Goal: Information Seeking & Learning: Learn about a topic

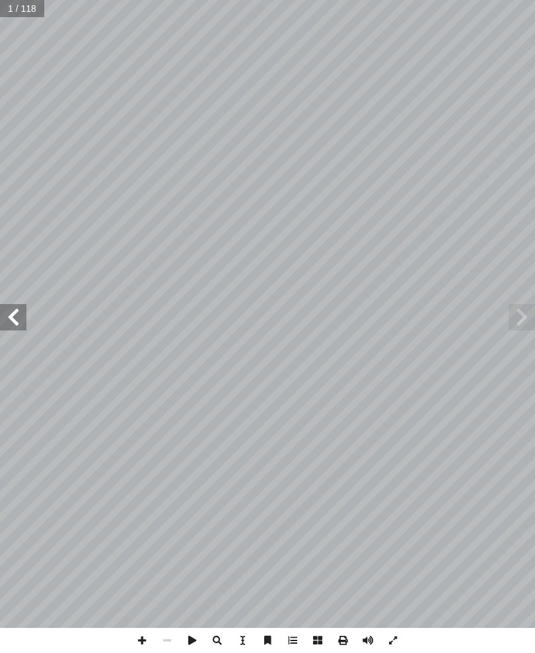
click at [4, 315] on span at bounding box center [13, 317] width 26 height 26
click at [11, 315] on span at bounding box center [13, 317] width 26 height 26
click at [10, 316] on span at bounding box center [13, 317] width 26 height 26
click at [18, 312] on span at bounding box center [13, 317] width 26 height 26
click at [9, 310] on span at bounding box center [13, 317] width 26 height 26
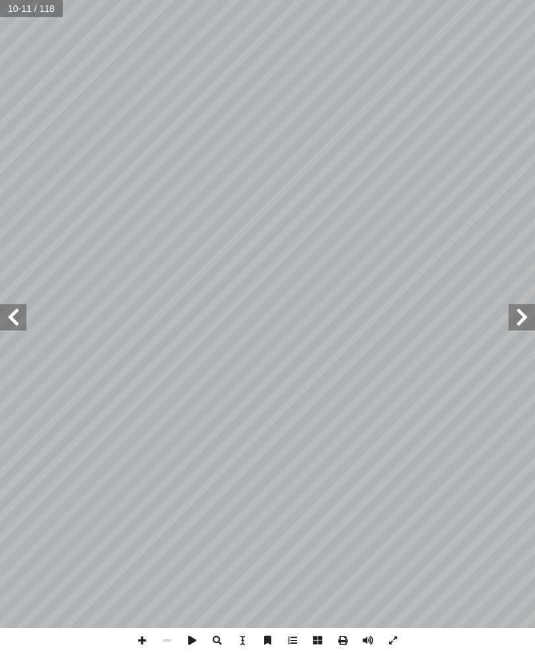
click at [13, 305] on span at bounding box center [13, 317] width 26 height 26
click at [21, 312] on span at bounding box center [13, 317] width 26 height 26
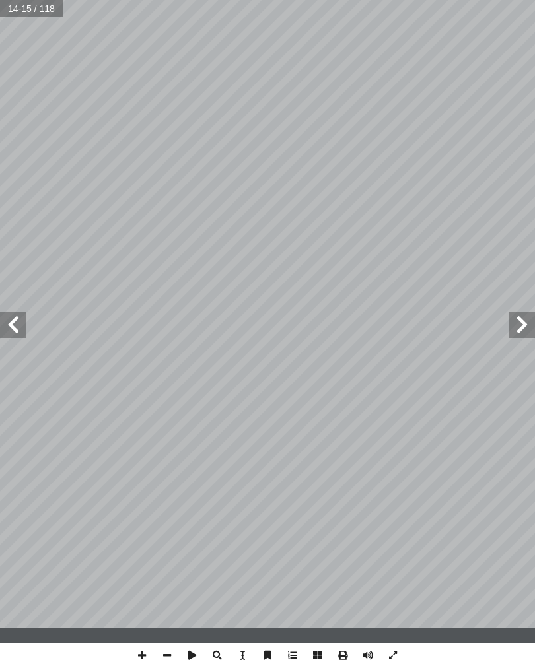
click at [24, 329] on span at bounding box center [13, 325] width 26 height 26
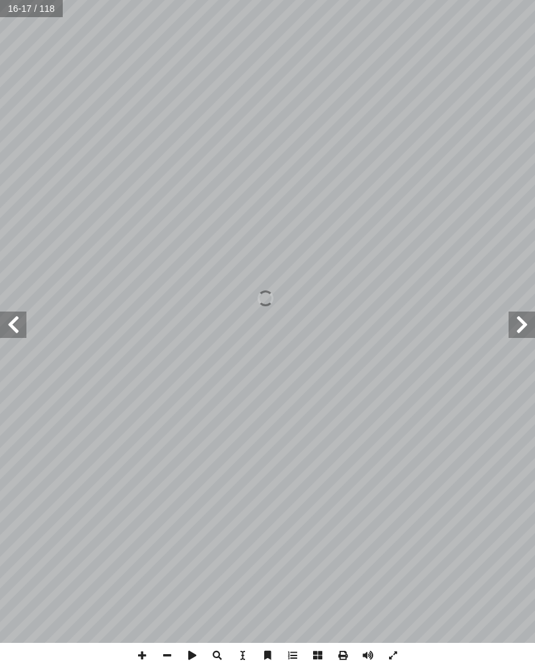
click at [13, 313] on span at bounding box center [13, 325] width 26 height 26
click at [9, 323] on span at bounding box center [13, 325] width 26 height 26
click at [9, 316] on span at bounding box center [13, 325] width 26 height 26
click at [17, 322] on span at bounding box center [13, 325] width 26 height 26
click at [17, 318] on span at bounding box center [13, 325] width 26 height 26
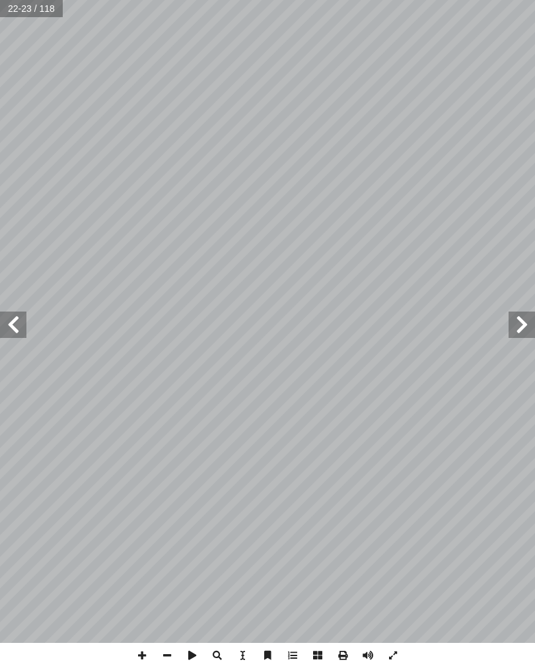
click at [17, 319] on span at bounding box center [13, 325] width 26 height 26
click at [11, 319] on span at bounding box center [13, 325] width 26 height 26
click at [19, 321] on span at bounding box center [13, 325] width 26 height 26
click at [22, 312] on span at bounding box center [13, 325] width 26 height 26
click at [20, 319] on span at bounding box center [13, 325] width 26 height 26
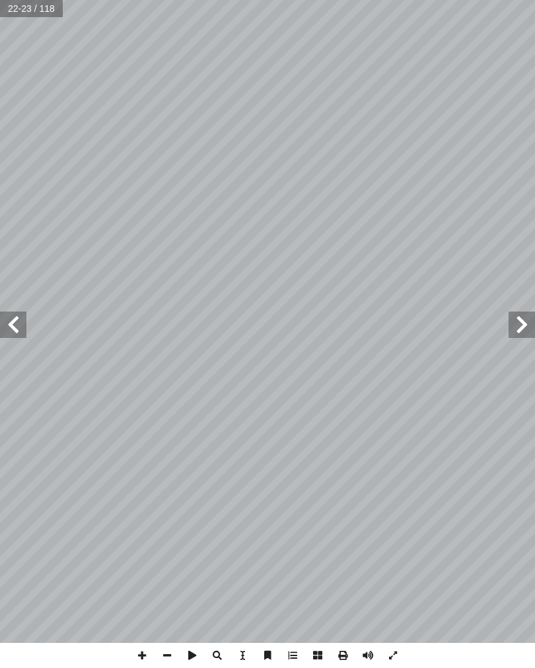
click at [22, 324] on span at bounding box center [13, 325] width 26 height 26
click at [20, 312] on span at bounding box center [13, 325] width 26 height 26
click at [12, 317] on span at bounding box center [13, 325] width 26 height 26
click at [11, 319] on span at bounding box center [13, 325] width 26 height 26
click at [12, 319] on span at bounding box center [13, 325] width 26 height 26
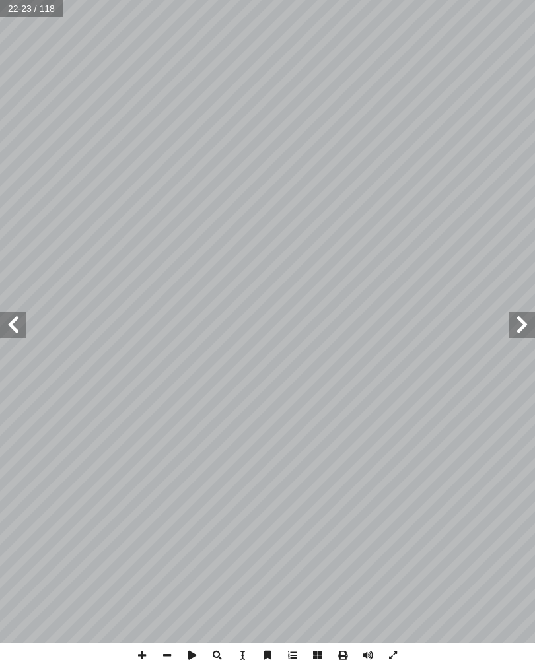
click at [13, 320] on span at bounding box center [13, 325] width 26 height 26
click at [16, 322] on span at bounding box center [13, 325] width 26 height 26
click at [21, 319] on span at bounding box center [13, 325] width 26 height 26
click at [9, 312] on span at bounding box center [13, 325] width 26 height 26
click at [17, 335] on span at bounding box center [13, 325] width 26 height 26
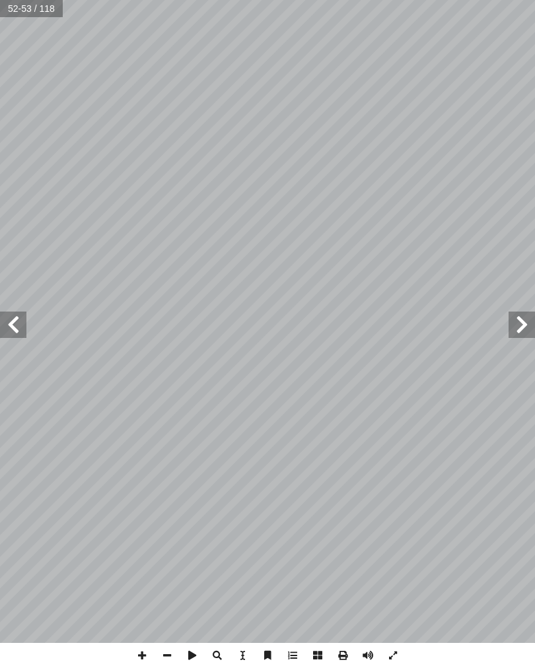
click at [7, 320] on span at bounding box center [13, 325] width 26 height 26
click at [18, 319] on span at bounding box center [13, 325] width 26 height 26
click at [18, 323] on span at bounding box center [13, 325] width 26 height 26
click at [19, 327] on span at bounding box center [13, 325] width 26 height 26
click at [18, 330] on span at bounding box center [13, 325] width 26 height 26
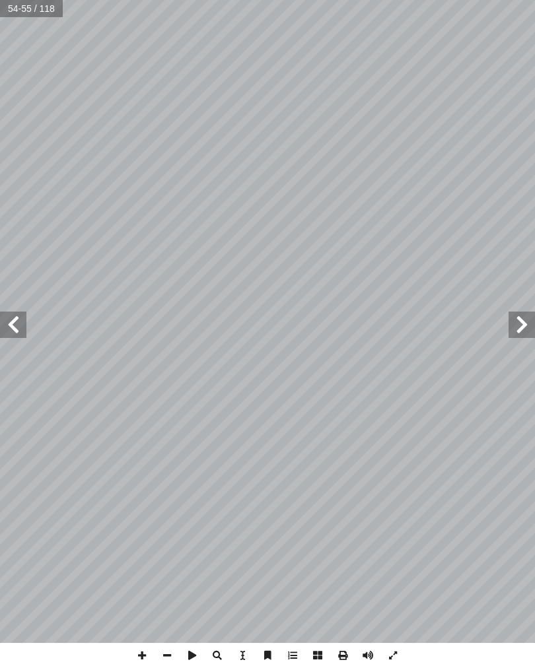
click at [17, 333] on span at bounding box center [13, 325] width 26 height 26
click at [7, 321] on span at bounding box center [13, 325] width 26 height 26
click at [3, 337] on span at bounding box center [13, 325] width 26 height 26
click at [7, 336] on span at bounding box center [13, 325] width 26 height 26
click at [17, 335] on span at bounding box center [13, 325] width 26 height 26
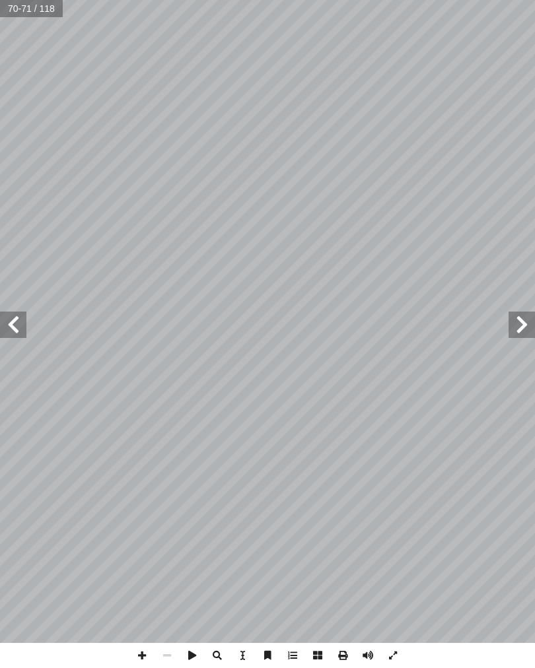
click at [8, 316] on span at bounding box center [13, 325] width 26 height 26
click at [21, 327] on span at bounding box center [13, 325] width 26 height 26
click at [8, 330] on span at bounding box center [13, 325] width 26 height 26
click at [18, 325] on span at bounding box center [13, 325] width 26 height 26
click at [24, 317] on span at bounding box center [13, 325] width 26 height 26
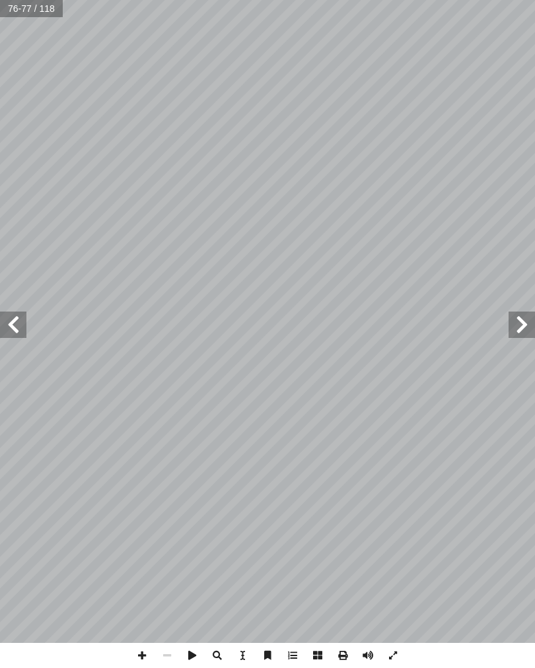
click at [20, 319] on span at bounding box center [13, 325] width 26 height 26
click at [9, 321] on span at bounding box center [13, 325] width 26 height 26
click at [17, 317] on span at bounding box center [13, 325] width 26 height 26
click at [510, 322] on span at bounding box center [521, 325] width 26 height 26
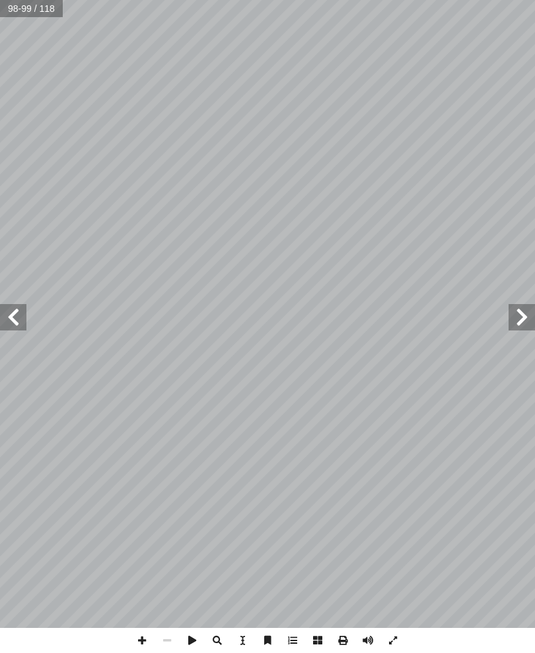
click at [533, 310] on span at bounding box center [521, 317] width 26 height 26
click at [516, 318] on span at bounding box center [521, 317] width 26 height 26
click at [525, 317] on span at bounding box center [521, 317] width 26 height 26
click at [518, 317] on span at bounding box center [521, 317] width 26 height 26
click at [517, 319] on span at bounding box center [521, 317] width 26 height 26
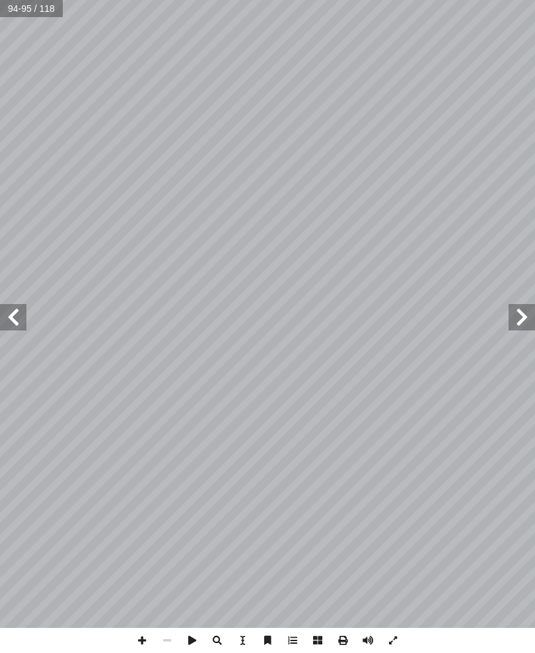
click at [515, 330] on span at bounding box center [521, 317] width 26 height 26
click at [525, 313] on span at bounding box center [521, 317] width 26 height 26
click at [512, 316] on span at bounding box center [521, 317] width 26 height 26
click at [516, 308] on span at bounding box center [521, 317] width 26 height 26
click at [517, 312] on span at bounding box center [521, 317] width 26 height 26
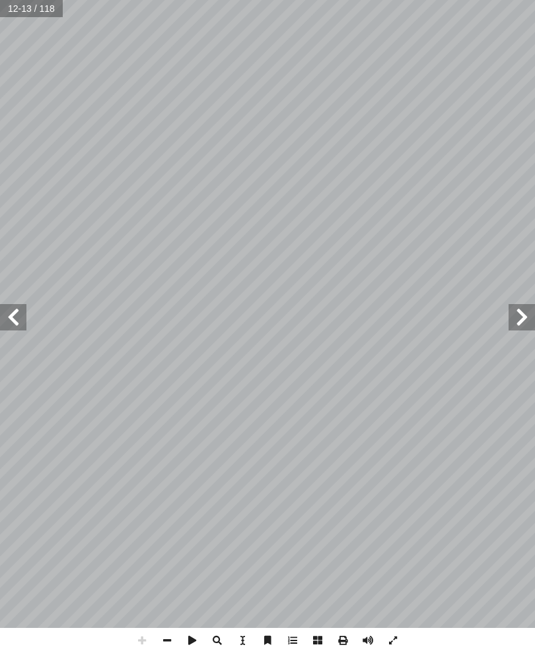
click at [0, 647] on div "8 المفردات والتراكيب: : النجــوم العظيمــة والمــدارات نن فيهــا. ُ التــي تســ…" at bounding box center [267, 326] width 535 height 653
click at [22, 316] on span at bounding box center [13, 317] width 26 height 26
click at [510, 309] on span at bounding box center [521, 317] width 26 height 26
click at [10, 313] on span at bounding box center [13, 317] width 26 height 26
click at [526, 321] on span at bounding box center [521, 317] width 26 height 26
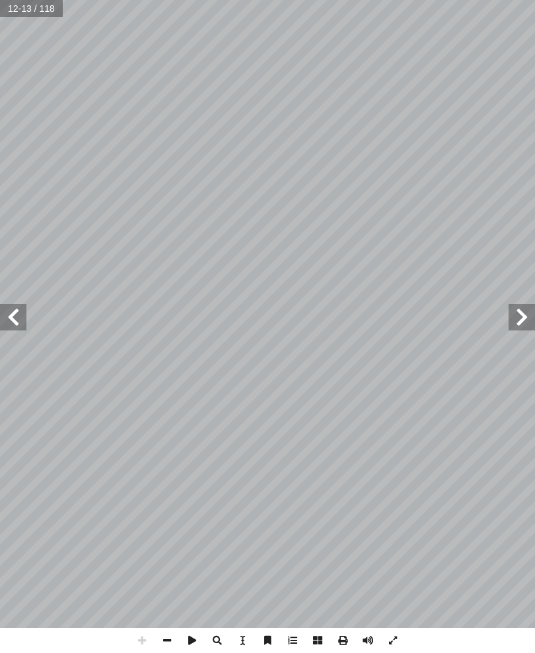
click at [11, 318] on span at bounding box center [13, 317] width 26 height 26
click at [517, 321] on span at bounding box center [521, 317] width 26 height 26
click at [8, 327] on span at bounding box center [13, 317] width 26 height 26
click at [529, 319] on span at bounding box center [521, 317] width 26 height 26
click at [6, 318] on span at bounding box center [13, 317] width 26 height 26
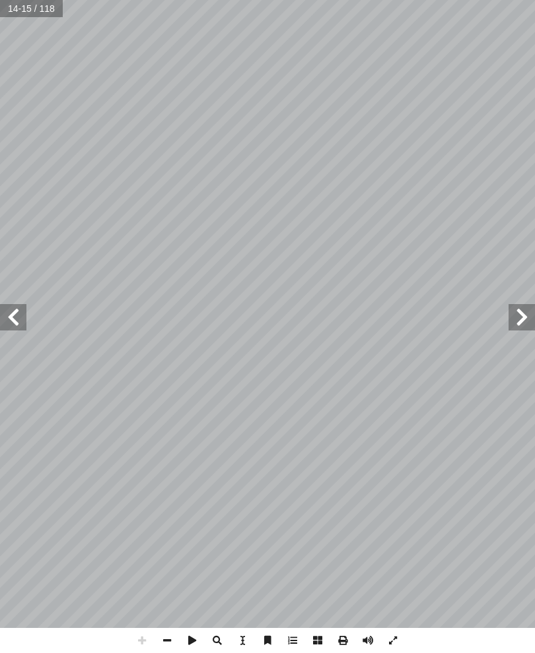
click at [21, 308] on span at bounding box center [13, 317] width 26 height 26
click at [525, 315] on span at bounding box center [521, 317] width 26 height 26
click at [514, 324] on span at bounding box center [521, 317] width 26 height 26
click at [11, 321] on span at bounding box center [13, 317] width 26 height 26
click at [17, 306] on span at bounding box center [13, 317] width 26 height 26
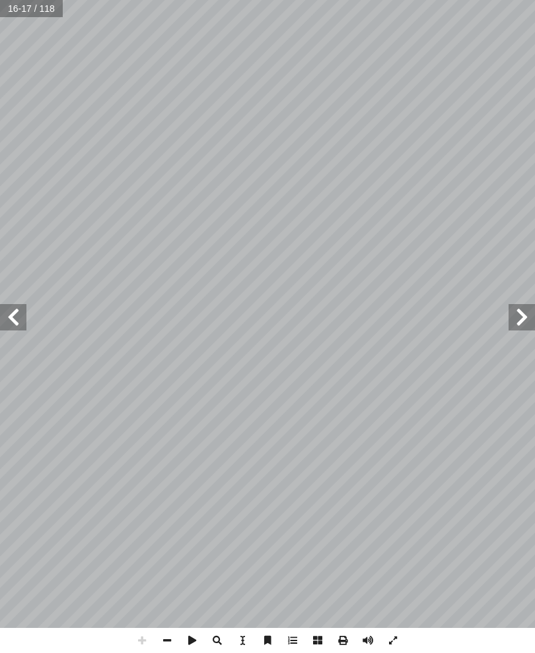
click at [528, 321] on span at bounding box center [521, 317] width 26 height 26
click at [12, 304] on span at bounding box center [13, 317] width 26 height 26
click at [531, 310] on span at bounding box center [521, 317] width 26 height 26
click at [517, 318] on span at bounding box center [521, 317] width 26 height 26
click at [513, 319] on span at bounding box center [521, 317] width 26 height 26
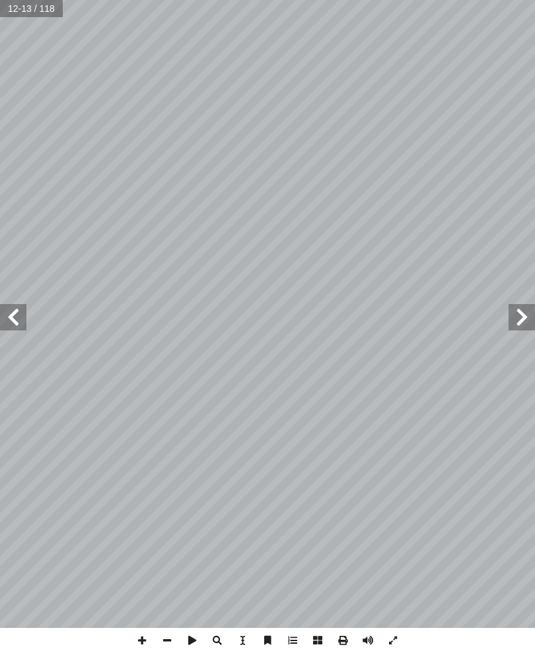
click at [11, 319] on span at bounding box center [13, 317] width 26 height 26
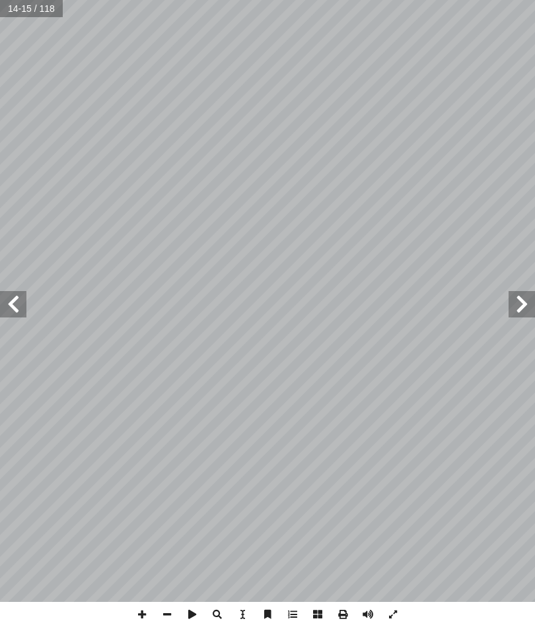
click at [26, 296] on span at bounding box center [13, 304] width 26 height 26
click at [21, 304] on span at bounding box center [13, 304] width 26 height 26
click at [13, 296] on span at bounding box center [13, 304] width 26 height 26
click at [15, 295] on span at bounding box center [13, 304] width 26 height 26
click at [18, 296] on span at bounding box center [13, 304] width 26 height 26
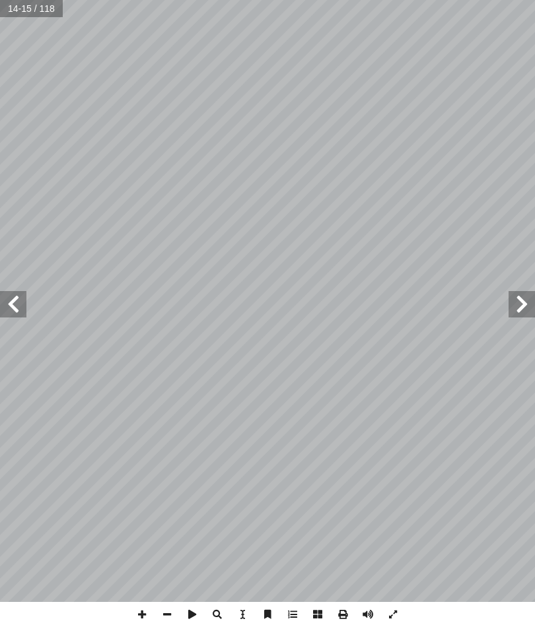
click at [19, 295] on span at bounding box center [13, 304] width 26 height 26
click at [8, 292] on span at bounding box center [13, 304] width 26 height 26
click at [511, 304] on span at bounding box center [521, 304] width 26 height 26
click at [517, 302] on span at bounding box center [521, 304] width 26 height 26
click at [516, 300] on span at bounding box center [521, 304] width 26 height 26
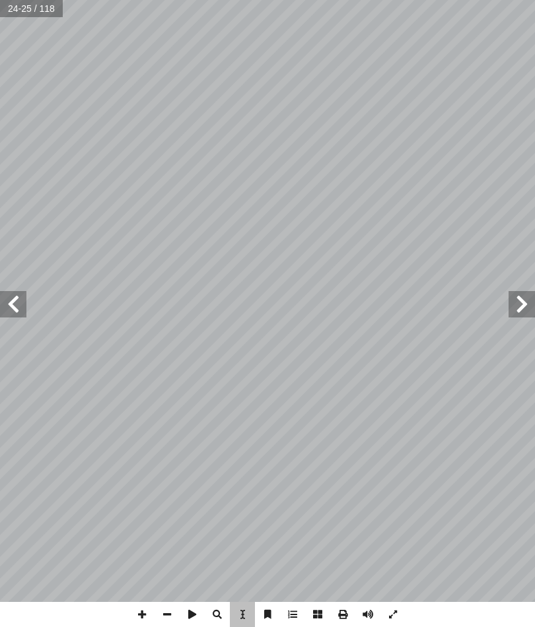
click at [518, 298] on span at bounding box center [521, 304] width 26 height 26
click at [516, 287] on div "12 تية: آ هداف ال� أ رس تحقيق ال� ّ من الطلبة بعد دراسة هذا الد ُ ع َّ ق َ و َ …" at bounding box center [399, 301] width 265 height 343
click at [512, 294] on span at bounding box center [521, 304] width 26 height 26
click at [523, 308] on span at bounding box center [521, 304] width 26 height 26
click at [513, 298] on span at bounding box center [521, 304] width 26 height 26
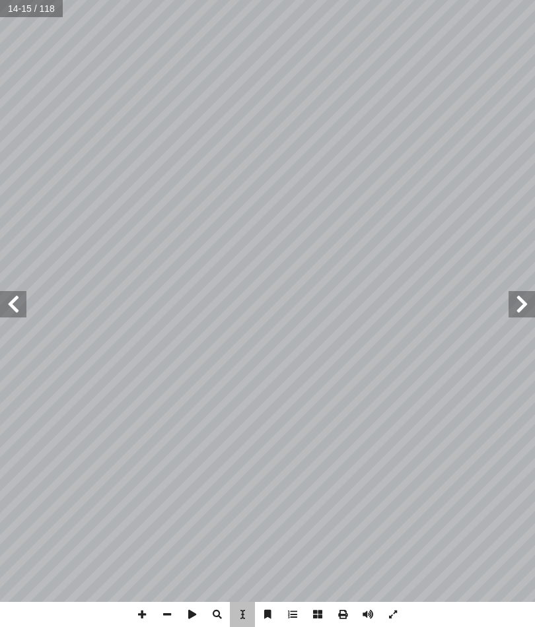
click at [525, 292] on span at bounding box center [521, 304] width 26 height 26
click at [5, 306] on span at bounding box center [13, 304] width 26 height 26
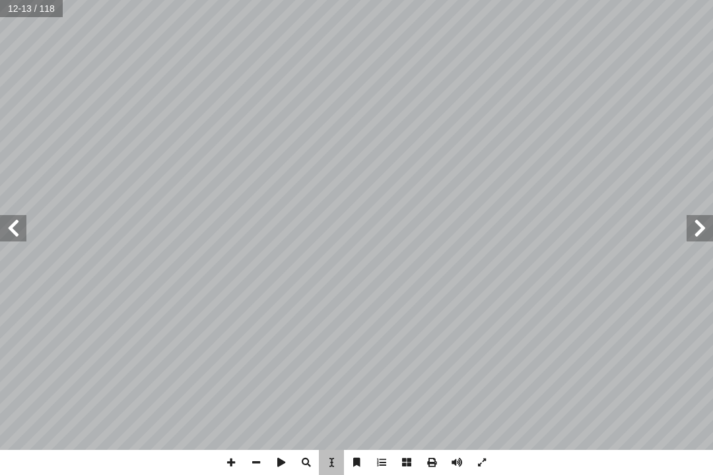
click at [534, 193] on div "8 المفردات والتراكيب: : النجــوم العظيمــة والمــدارات نن فيهــا. ُ التــي تســ…" at bounding box center [547, 225] width 383 height 495
click at [14, 228] on span at bounding box center [13, 228] width 26 height 26
click at [20, 226] on span at bounding box center [13, 228] width 26 height 26
click at [18, 224] on span at bounding box center [13, 228] width 26 height 26
click at [9, 225] on span at bounding box center [13, 228] width 26 height 26
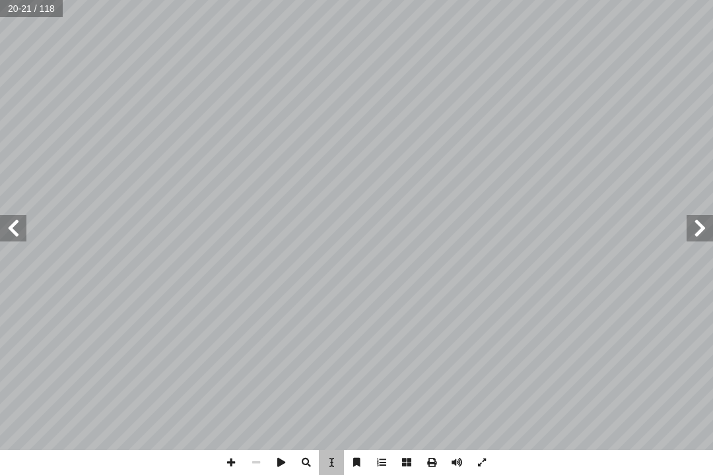
click at [9, 230] on span at bounding box center [13, 228] width 26 height 26
